Goal: Communication & Community: Answer question/provide support

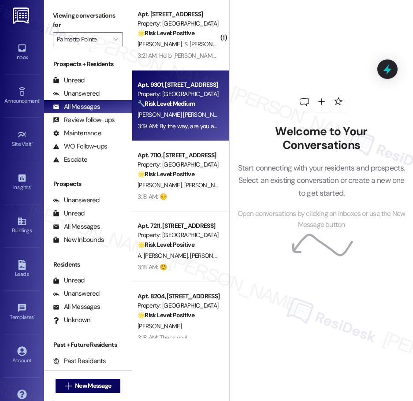
click at [194, 116] on div "[PERSON_NAME] [PERSON_NAME]" at bounding box center [178, 114] width 83 height 11
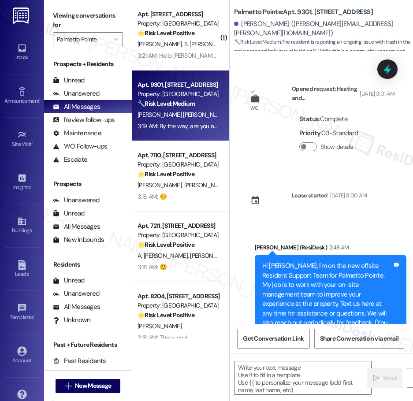
type textarea "Fetching suggested responses. Please feel free to read through the conversation…"
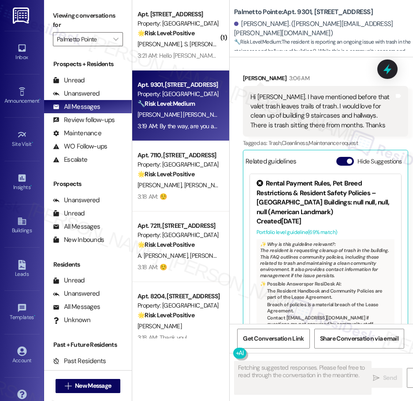
scroll to position [334, 0]
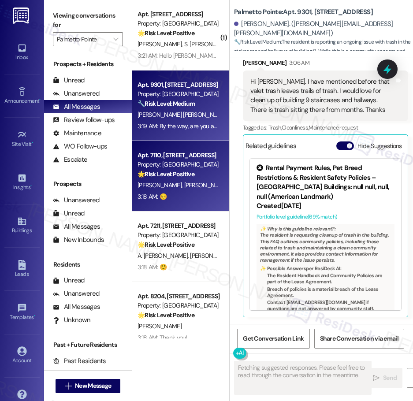
click at [205, 167] on div "Property: [GEOGRAPHIC_DATA]" at bounding box center [177, 164] width 81 height 9
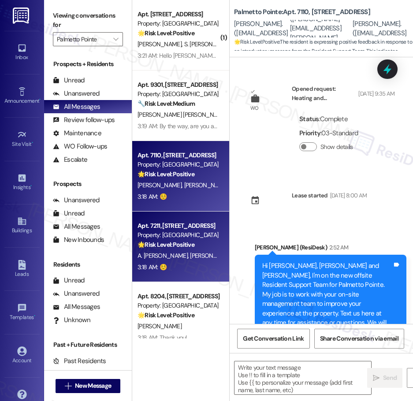
click at [196, 233] on div "Property: [GEOGRAPHIC_DATA]" at bounding box center [177, 234] width 81 height 9
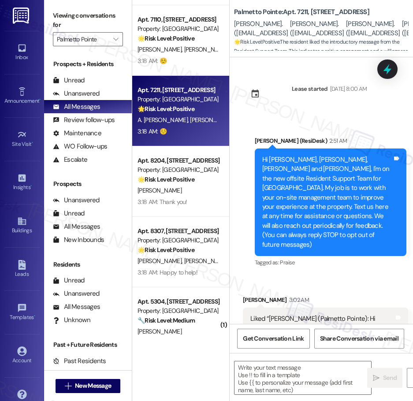
scroll to position [147, 0]
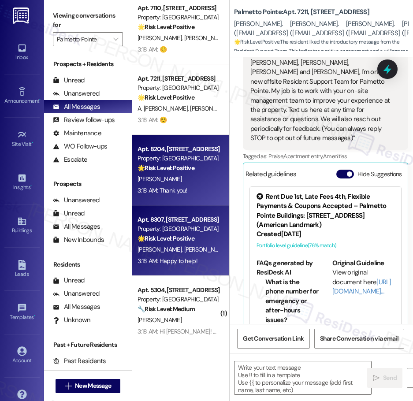
drag, startPoint x: 194, startPoint y: 188, endPoint x: 195, endPoint y: 246, distance: 58.6
click at [193, 188] on div "3:18 AM: Thank you! 3:18 AM: Thank you!" at bounding box center [178, 190] width 83 height 11
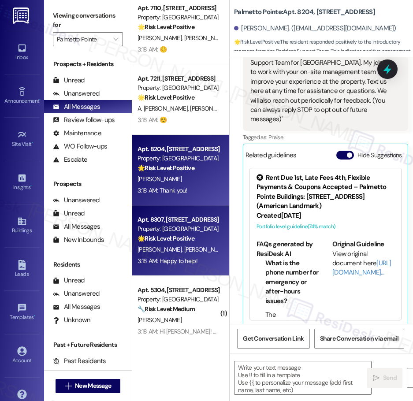
type textarea "Fetching suggested responses. Please feel free to read through the conversation…"
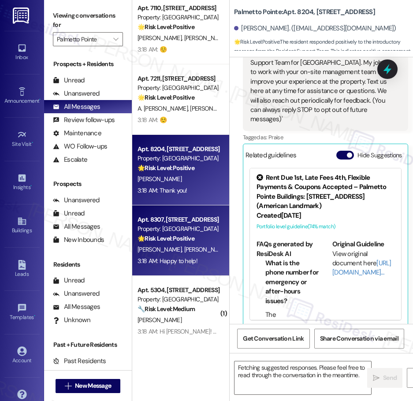
scroll to position [256, 0]
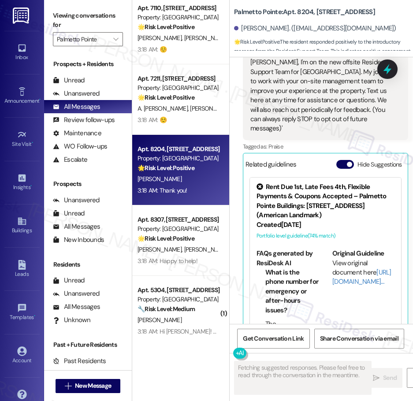
click at [196, 250] on div "[PERSON_NAME] [PERSON_NAME]" at bounding box center [178, 249] width 83 height 11
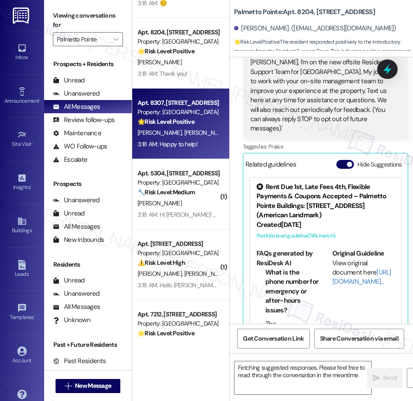
scroll to position [297, 0]
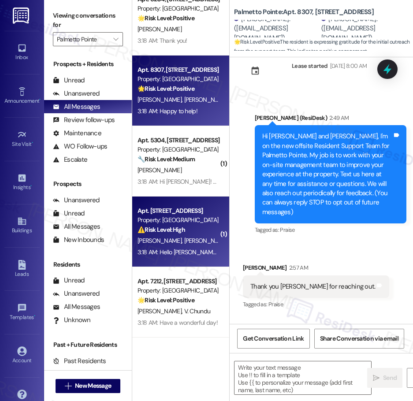
click at [181, 223] on div "Property: [GEOGRAPHIC_DATA]" at bounding box center [177, 219] width 81 height 9
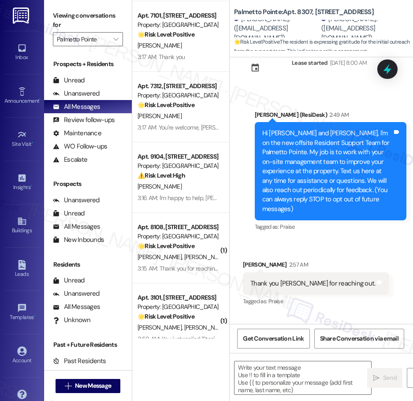
scroll to position [657, 0]
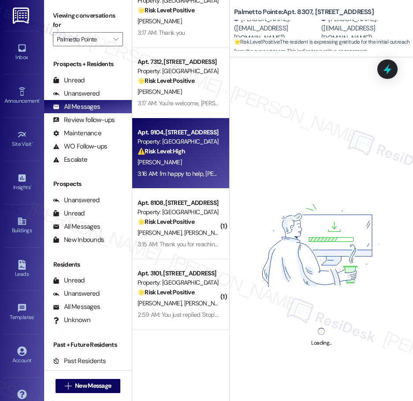
click at [183, 153] on strong "⚠️ Risk Level: High" at bounding box center [161, 151] width 48 height 8
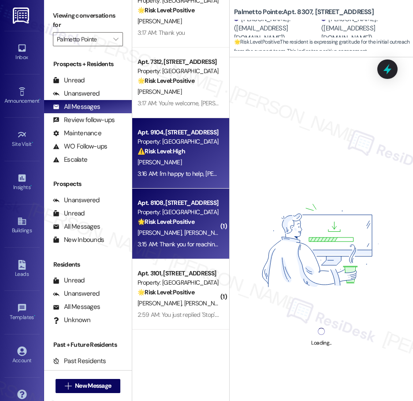
click at [182, 209] on div "Property: [GEOGRAPHIC_DATA]" at bounding box center [177, 211] width 81 height 9
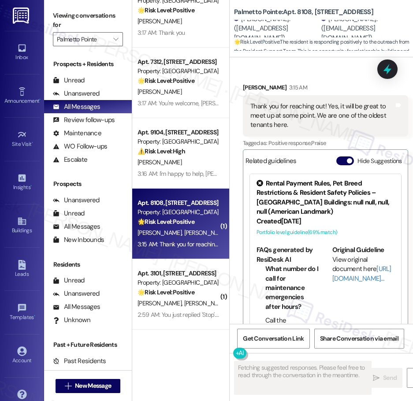
scroll to position [335, 0]
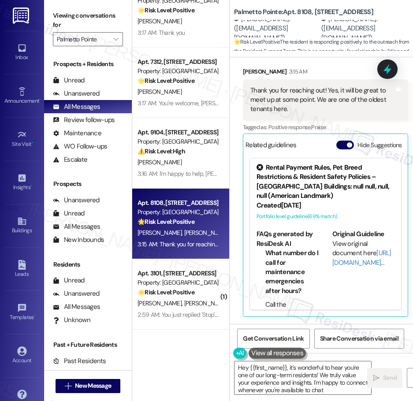
type textarea "Hey {{first_name}}, it's wonderful to hear you're one of our long-term resident…"
